Goal: Task Accomplishment & Management: Manage account settings

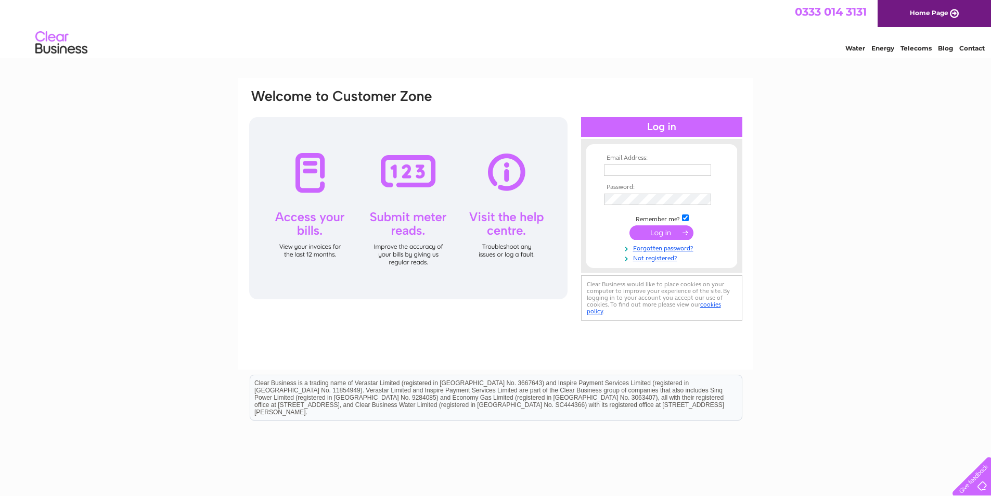
click at [635, 172] on input "text" at bounding box center [657, 169] width 107 height 11
type input "sales@laingsfoundry.co.uk"
click at [630, 226] on input "submit" at bounding box center [662, 233] width 64 height 15
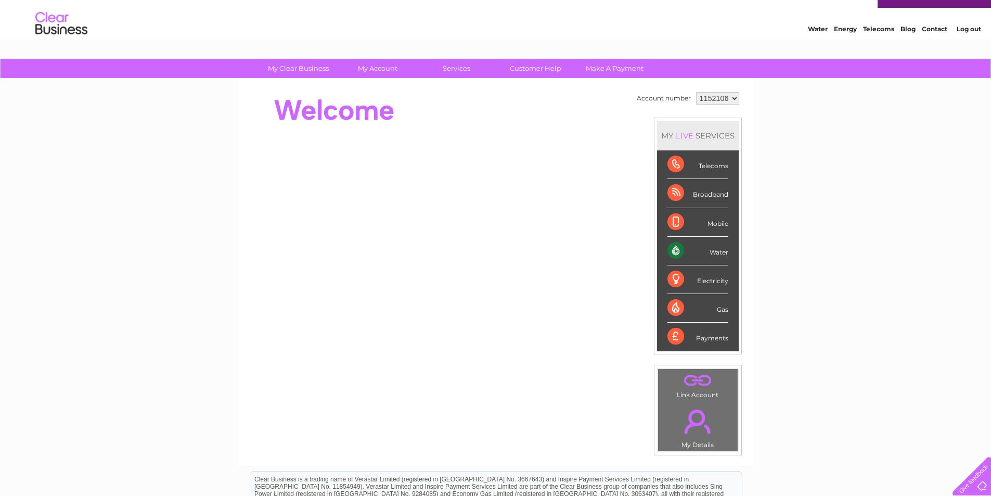
scroll to position [19, 0]
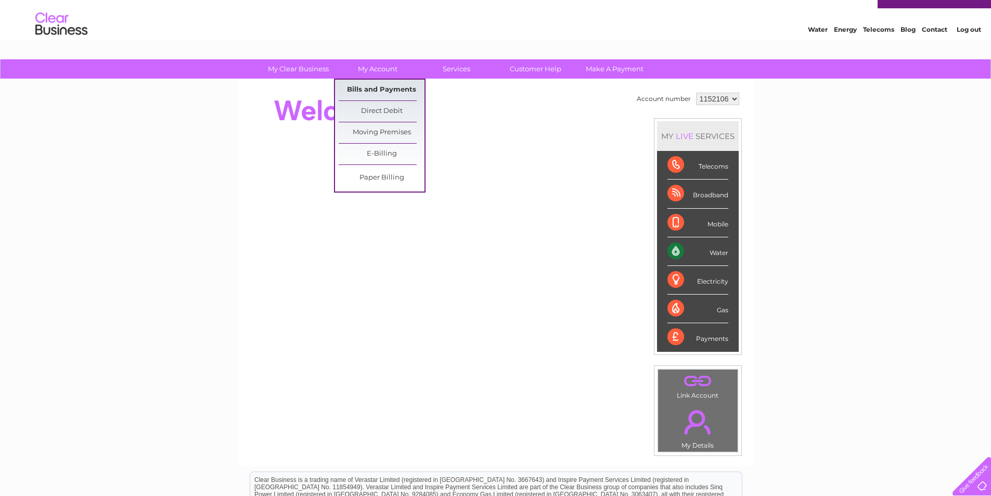
click at [381, 86] on link "Bills and Payments" at bounding box center [382, 90] width 86 height 21
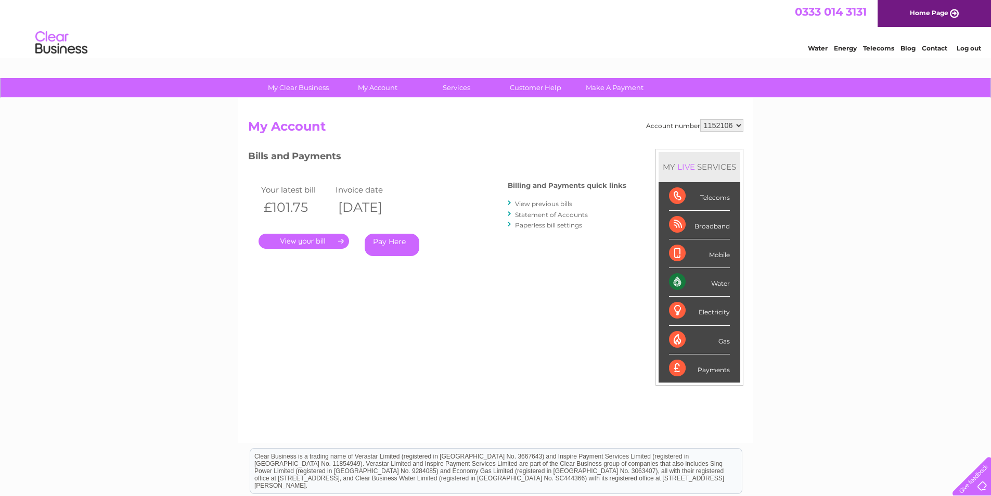
click at [318, 237] on link "." at bounding box center [304, 241] width 91 height 15
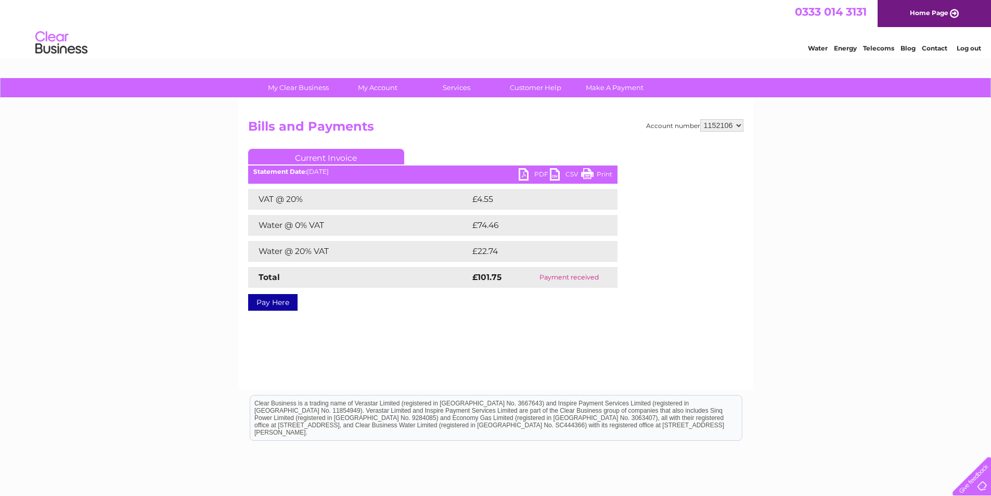
click at [527, 172] on link "PDF" at bounding box center [534, 175] width 31 height 15
click at [976, 49] on link "Log out" at bounding box center [969, 48] width 24 height 8
